Goal: Register for event/course

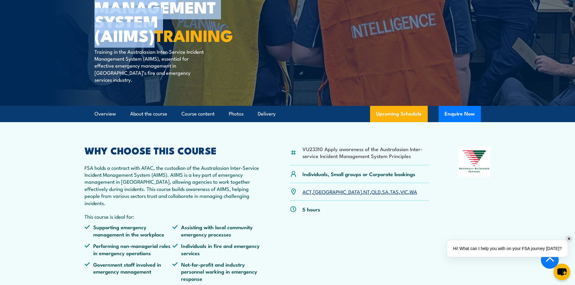
scroll to position [151, 0]
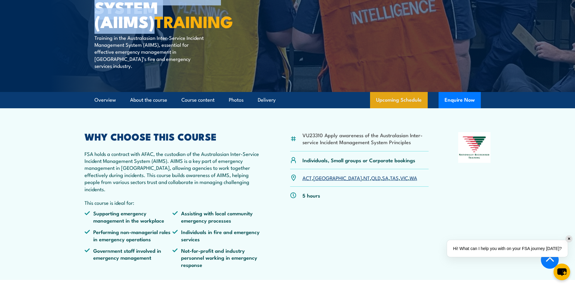
click at [398, 92] on link "Upcoming Schedule" at bounding box center [399, 100] width 58 height 16
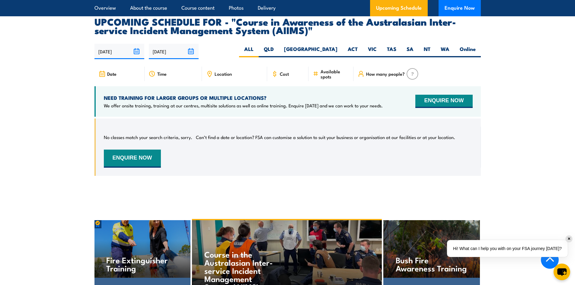
scroll to position [1000, 0]
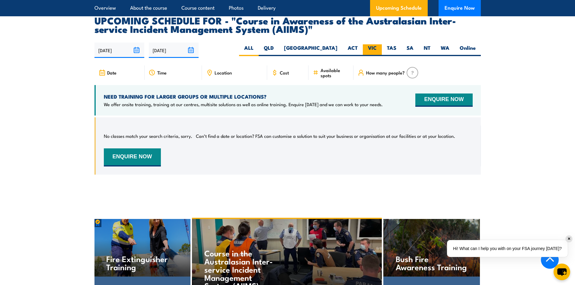
click at [372, 44] on label "VIC" at bounding box center [372, 50] width 19 height 12
click at [377, 44] on input "VIC" at bounding box center [379, 46] width 4 height 4
radio input "true"
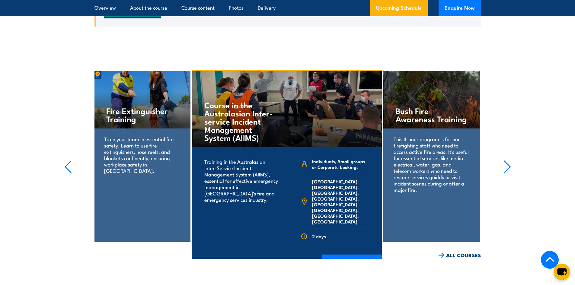
scroll to position [1151, 0]
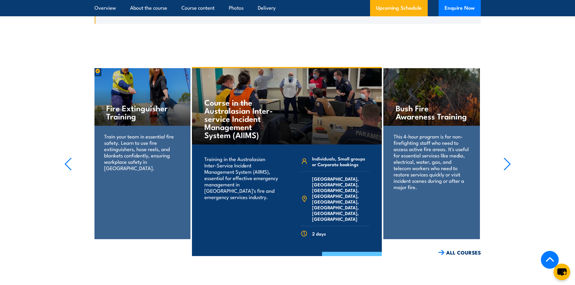
click at [355, 252] on link "COURSE DETAILS" at bounding box center [352, 260] width 60 height 16
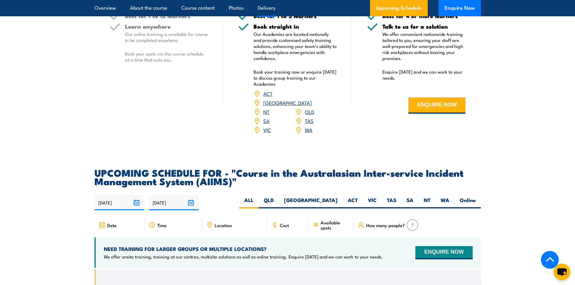
scroll to position [845, 0]
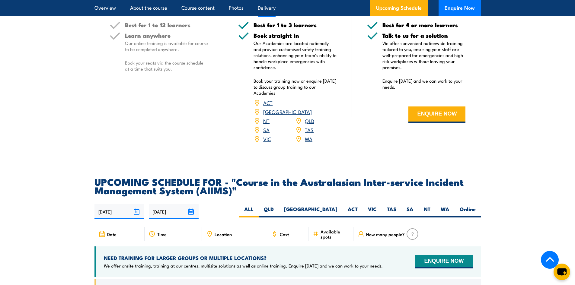
click at [267, 135] on link "VIC" at bounding box center [267, 138] width 8 height 7
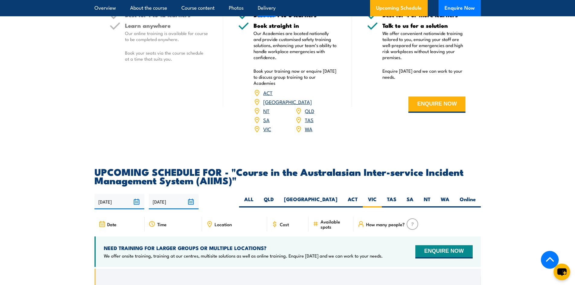
scroll to position [856, 0]
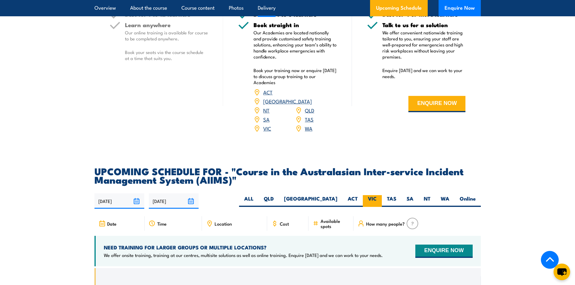
click at [371, 195] on label "VIC" at bounding box center [372, 201] width 19 height 12
click at [377, 195] on input "VIC" at bounding box center [379, 197] width 4 height 4
click at [470, 195] on label "Online" at bounding box center [468, 201] width 26 height 12
click at [476, 195] on input "Online" at bounding box center [478, 197] width 4 height 4
radio input "true"
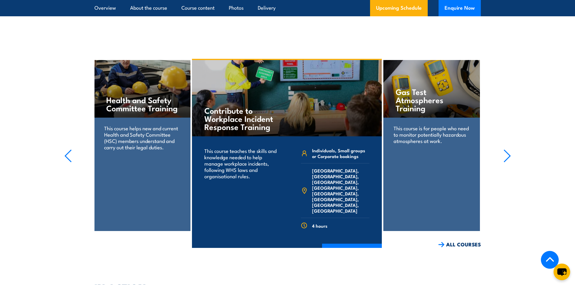
scroll to position [1157, 0]
